Goal: Navigation & Orientation: Understand site structure

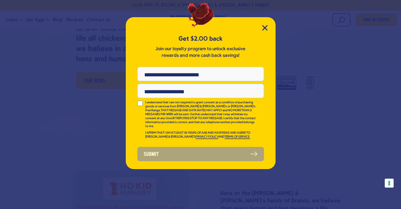
click at [271, 30] on div "Get $2.00 back Join our loyalty program to unlock exclusive rewards and more ca…" at bounding box center [201, 93] width 150 height 152
click at [268, 29] on div "Get $2.00 back Join our loyalty program to unlock exclusive rewards and more ca…" at bounding box center [201, 93] width 150 height 152
click at [264, 28] on icon "Close Modal" at bounding box center [265, 27] width 5 height 5
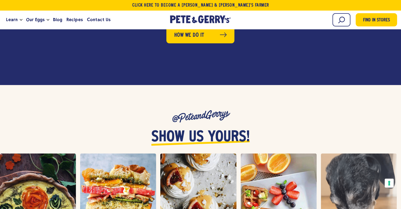
scroll to position [1826, 0]
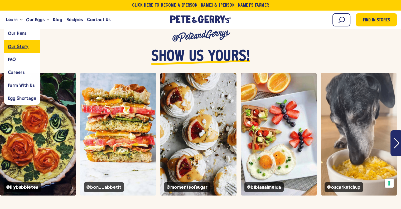
click at [16, 47] on span "Our Story" at bounding box center [18, 46] width 21 height 5
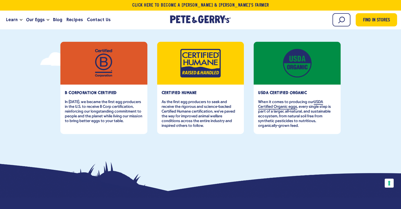
scroll to position [199, 0]
